Goal: Information Seeking & Learning: Learn about a topic

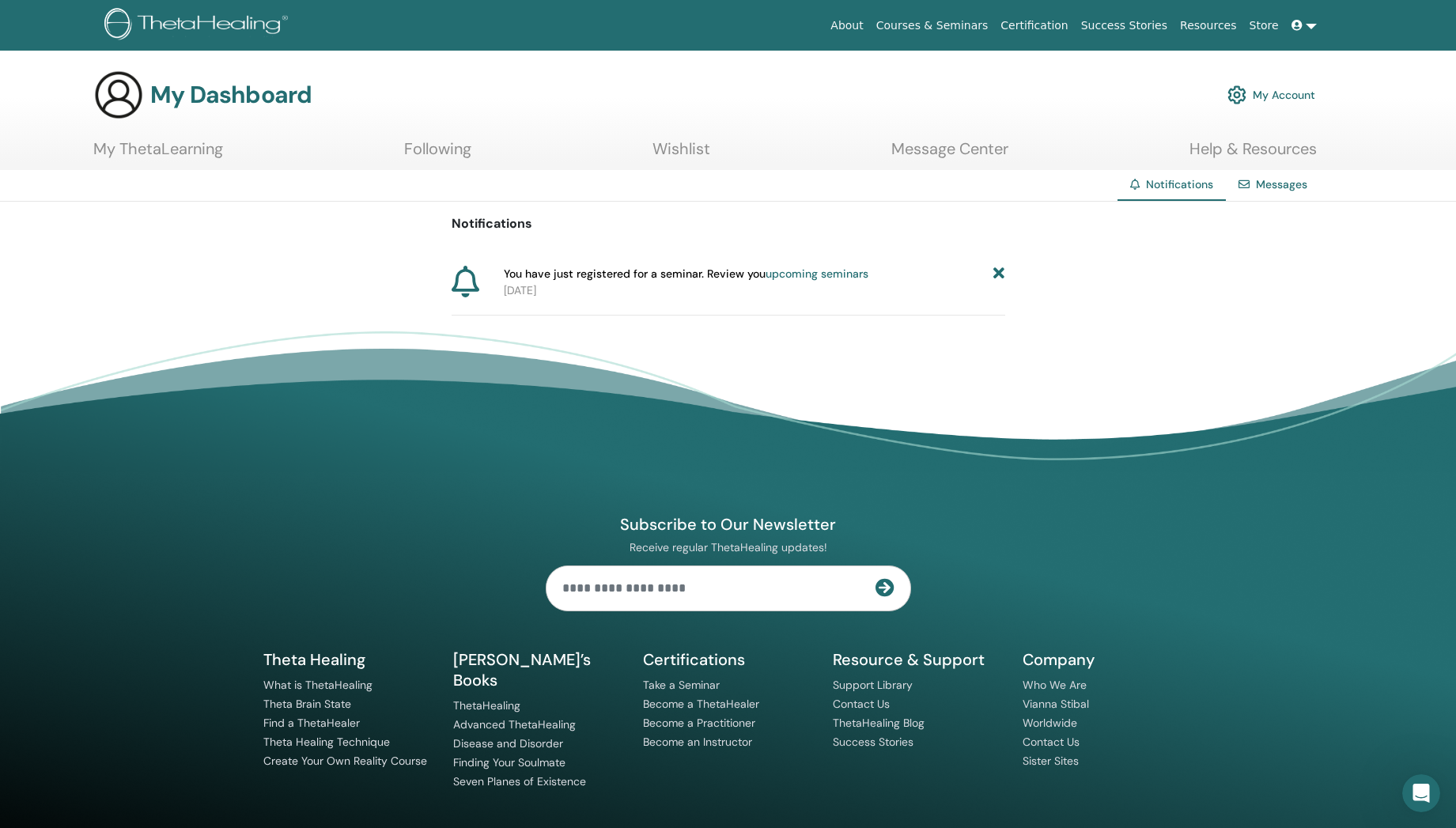
drag, startPoint x: 600, startPoint y: 269, endPoint x: 870, endPoint y: 304, distance: 272.3
click at [870, 304] on div "You have just registered for a seminar. Review you upcoming seminars 2025-10-09" at bounding box center [728, 291] width 553 height 50
click at [761, 299] on div "You have just registered for a seminar. Review you upcoming seminars 2025-10-09" at bounding box center [728, 291] width 553 height 50
click at [683, 300] on div "You have just registered for a seminar. Review you upcoming seminars 2025-10-09" at bounding box center [728, 291] width 553 height 50
click at [998, 269] on icon at bounding box center [999, 274] width 11 height 16
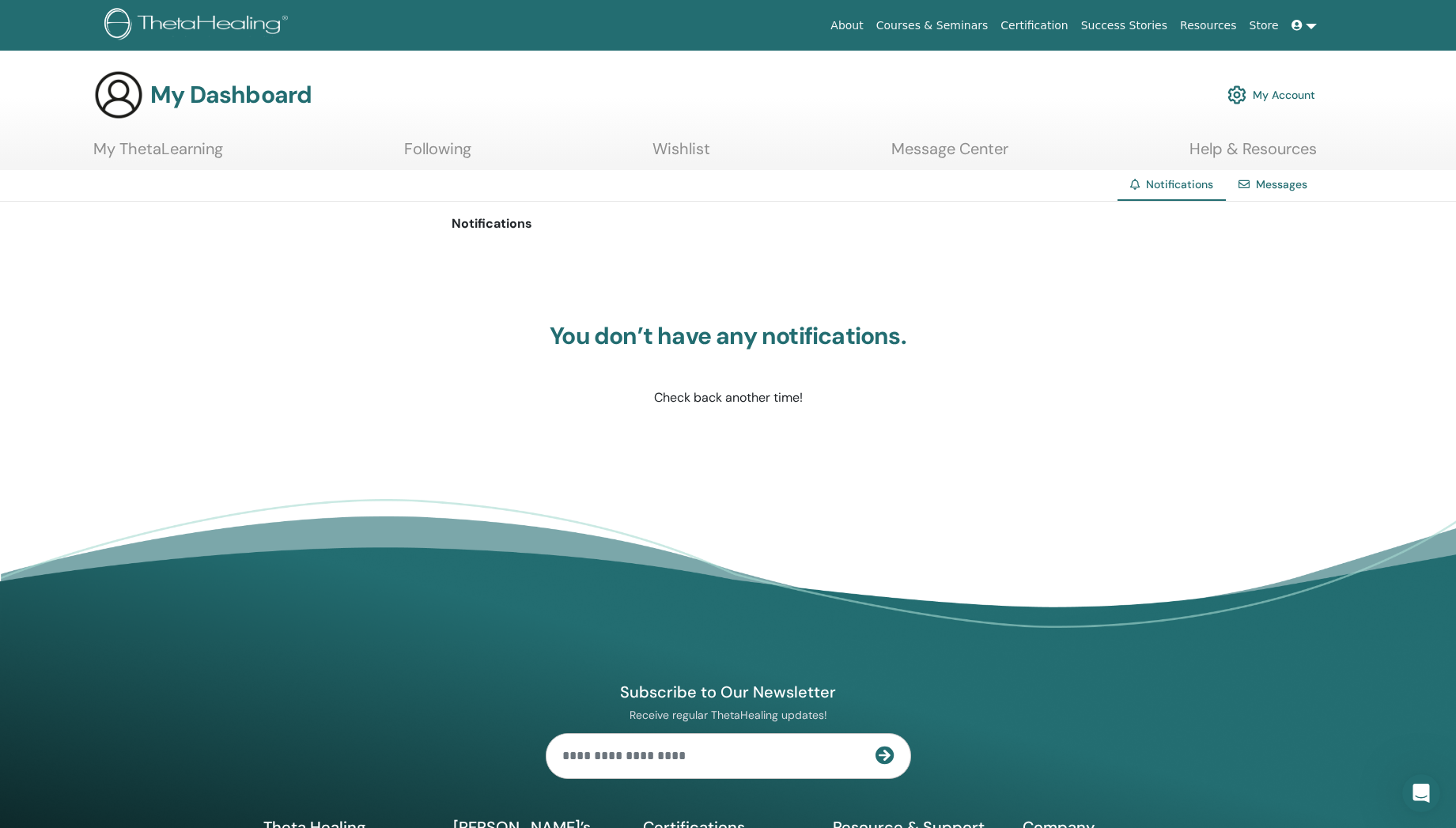
click at [1284, 102] on link "My Account" at bounding box center [1271, 94] width 87 height 35
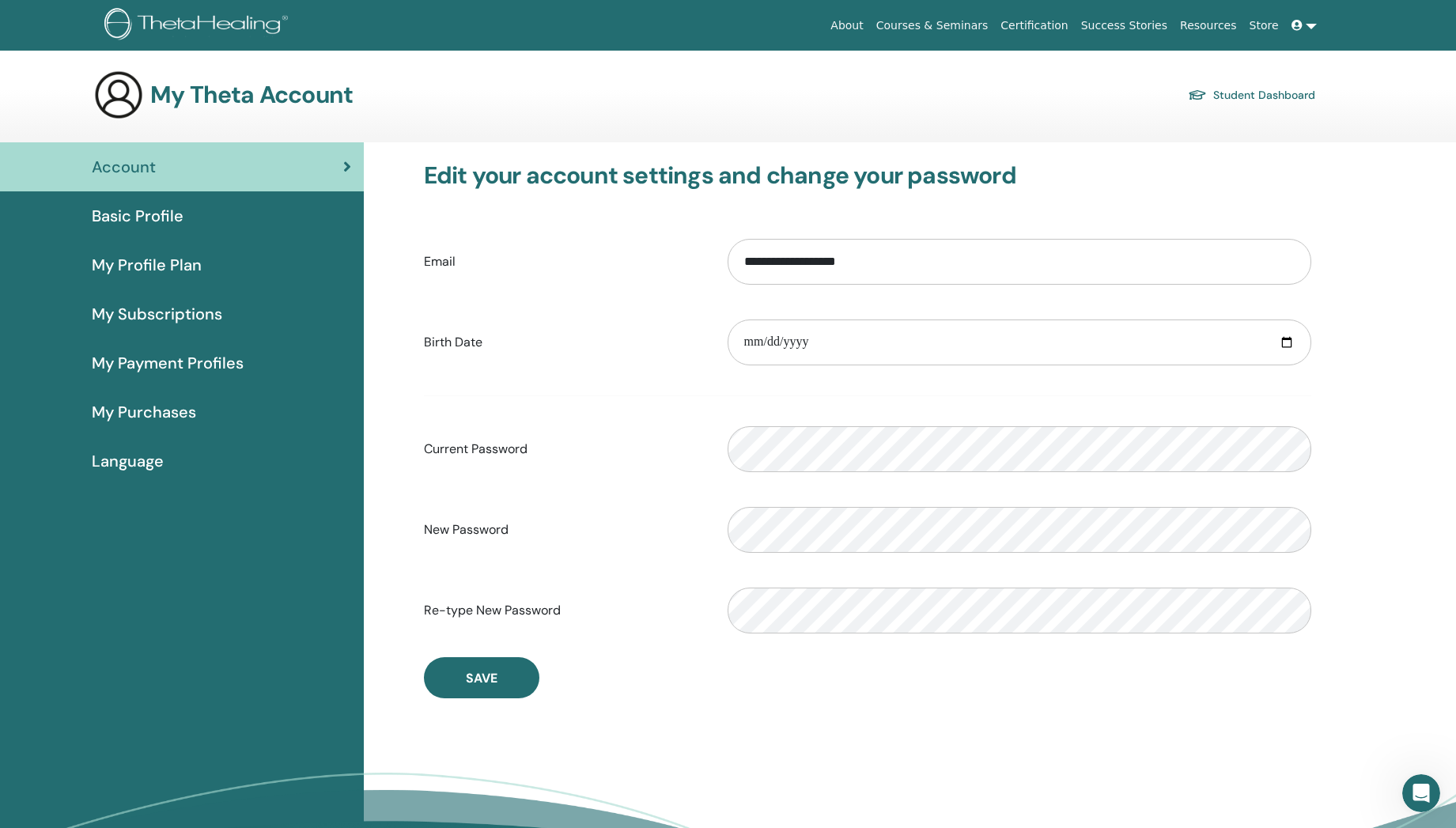
click at [104, 227] on link "Basic Profile" at bounding box center [182, 216] width 364 height 49
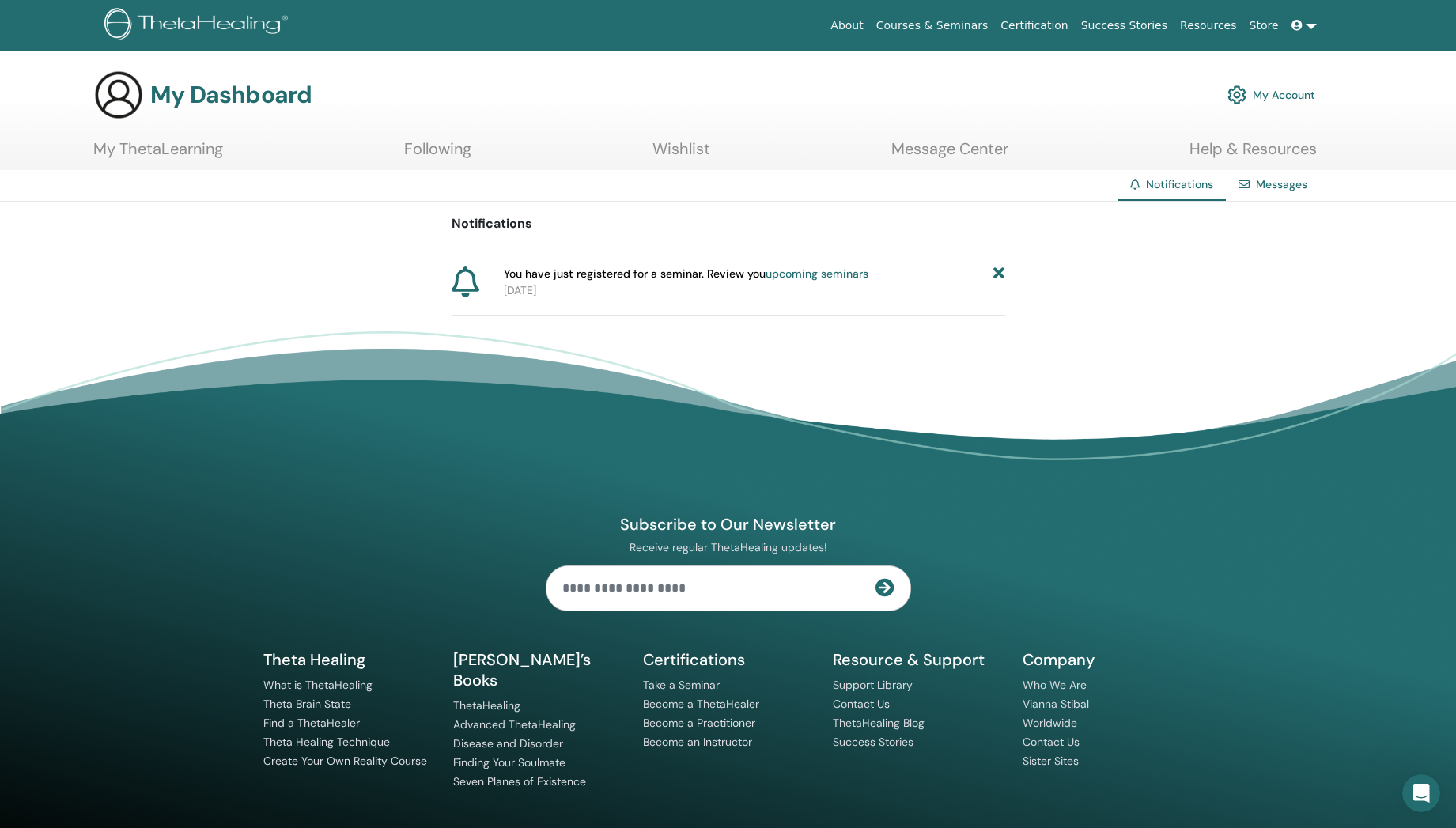
click at [180, 167] on link "My ThetaLearning" at bounding box center [159, 155] width 130 height 31
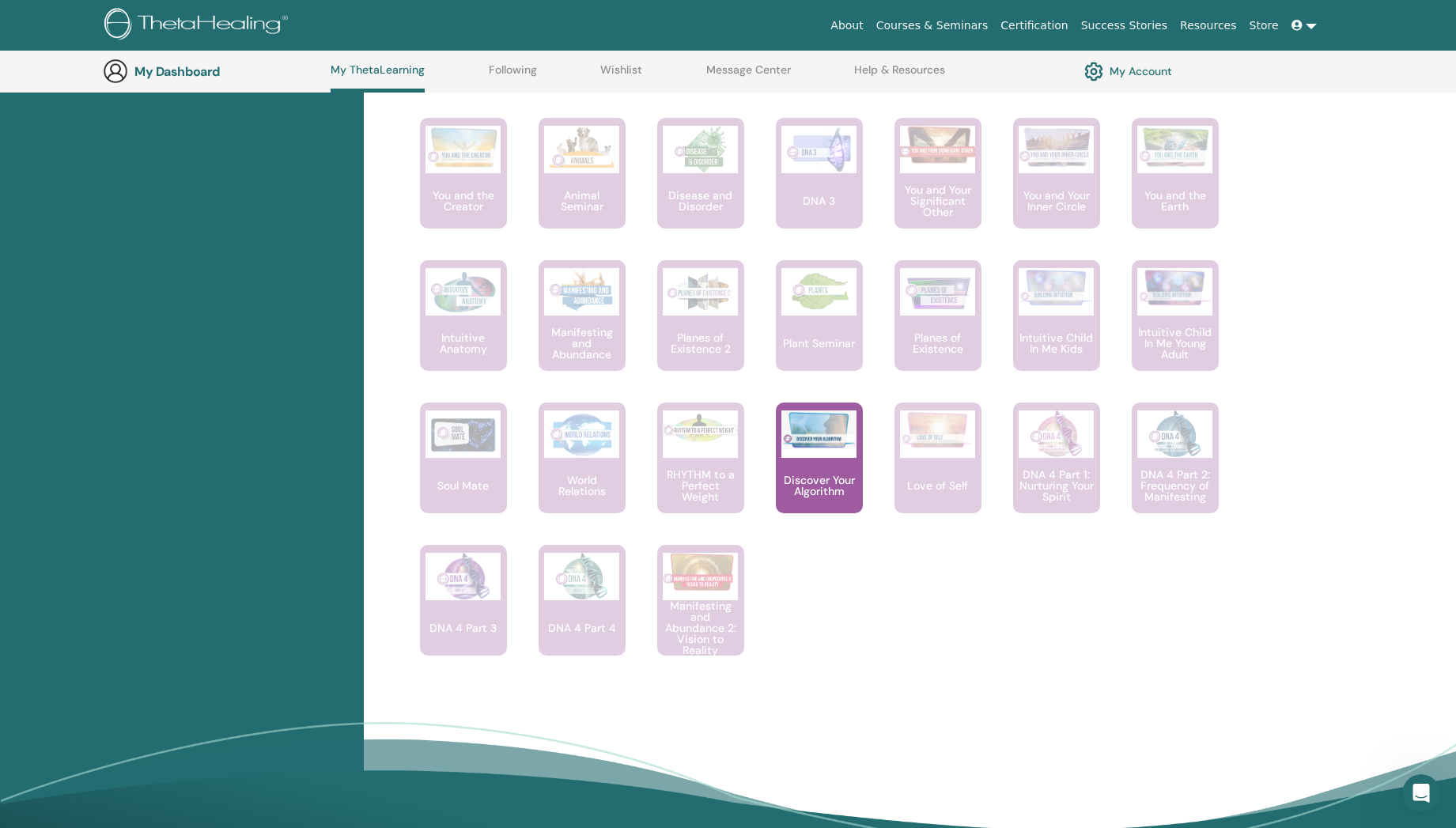
scroll to position [896, 0]
click at [819, 479] on p "Discover Your Algorithm" at bounding box center [819, 485] width 87 height 23
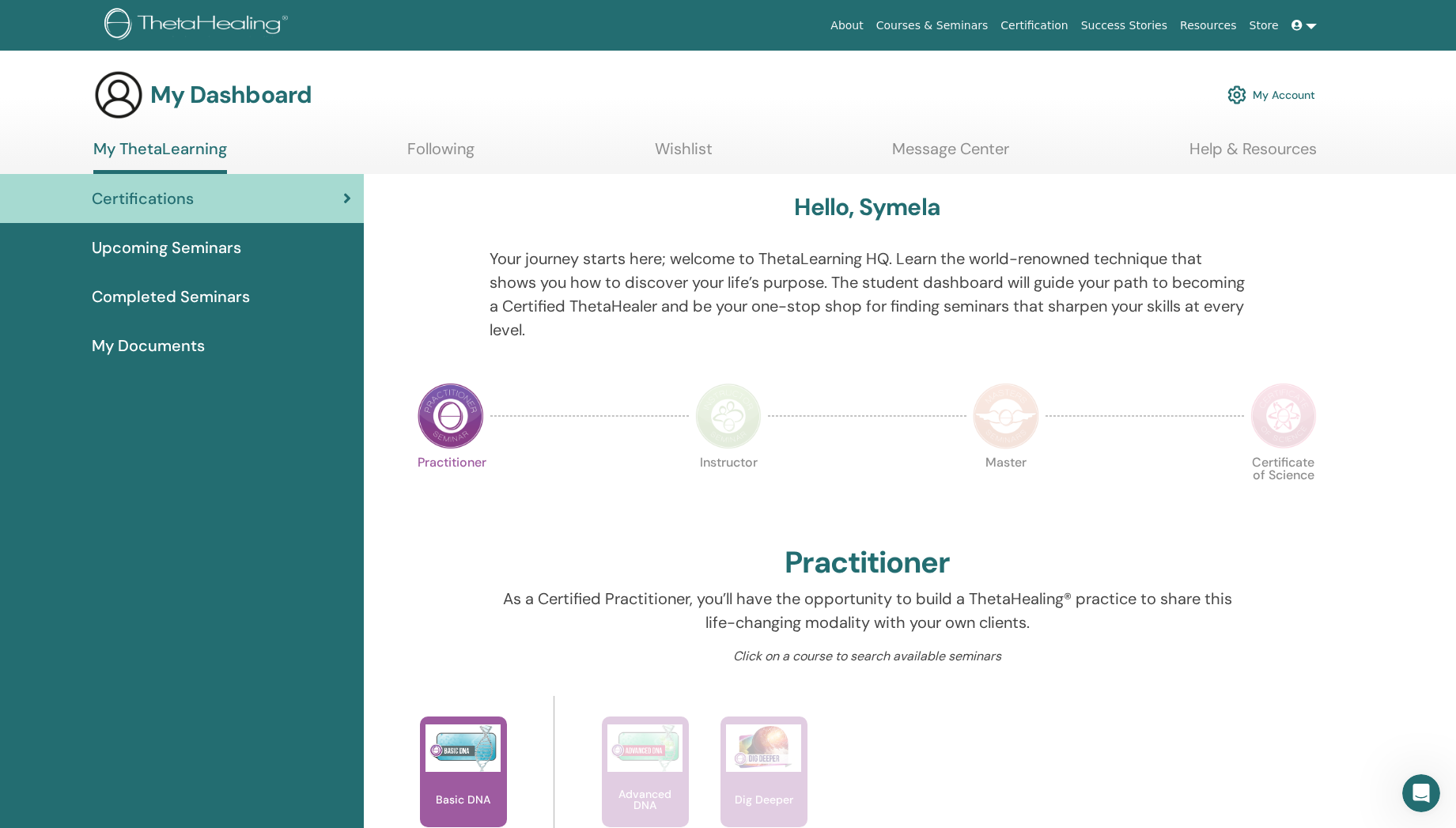
click at [434, 158] on link "Following" at bounding box center [441, 155] width 68 height 31
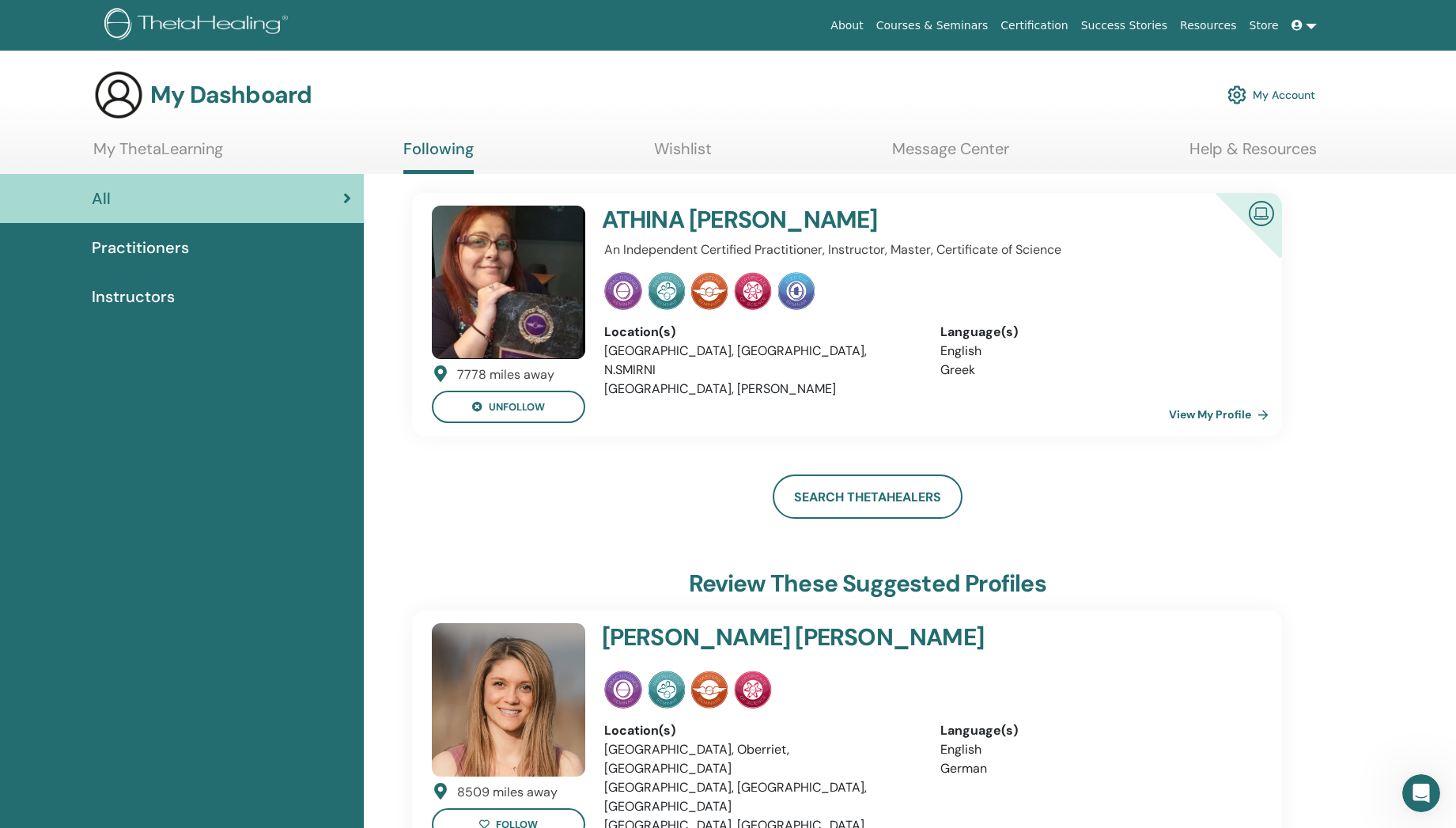
click at [128, 98] on img at bounding box center [119, 94] width 50 height 50
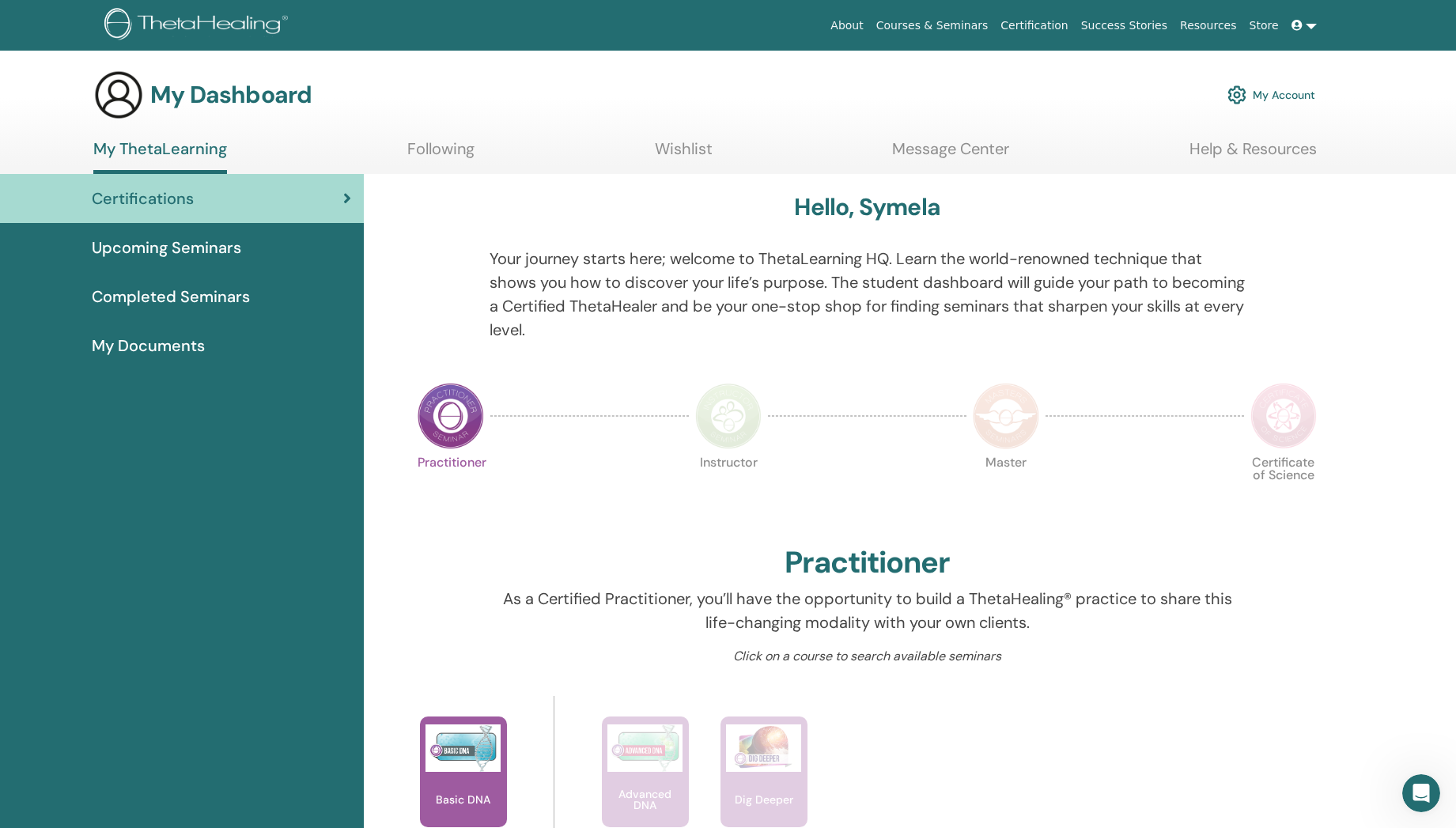
click at [352, 201] on link "Certifications" at bounding box center [182, 198] width 364 height 49
